Goal: Find specific page/section: Find specific page/section

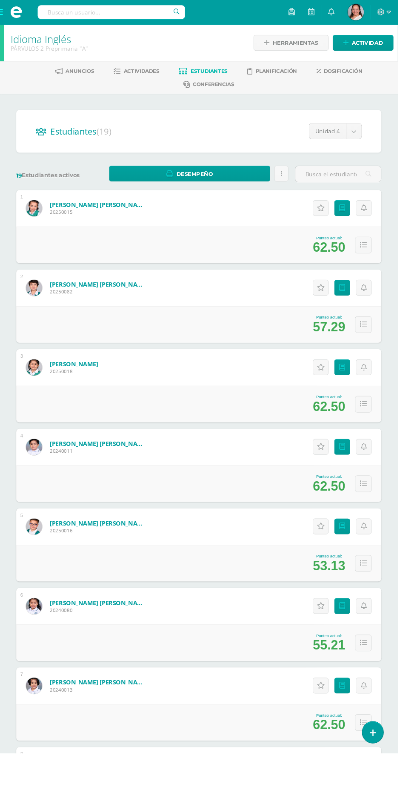
click at [145, 74] on span "Actividades" at bounding box center [148, 74] width 37 height 6
